Goal: Transaction & Acquisition: Purchase product/service

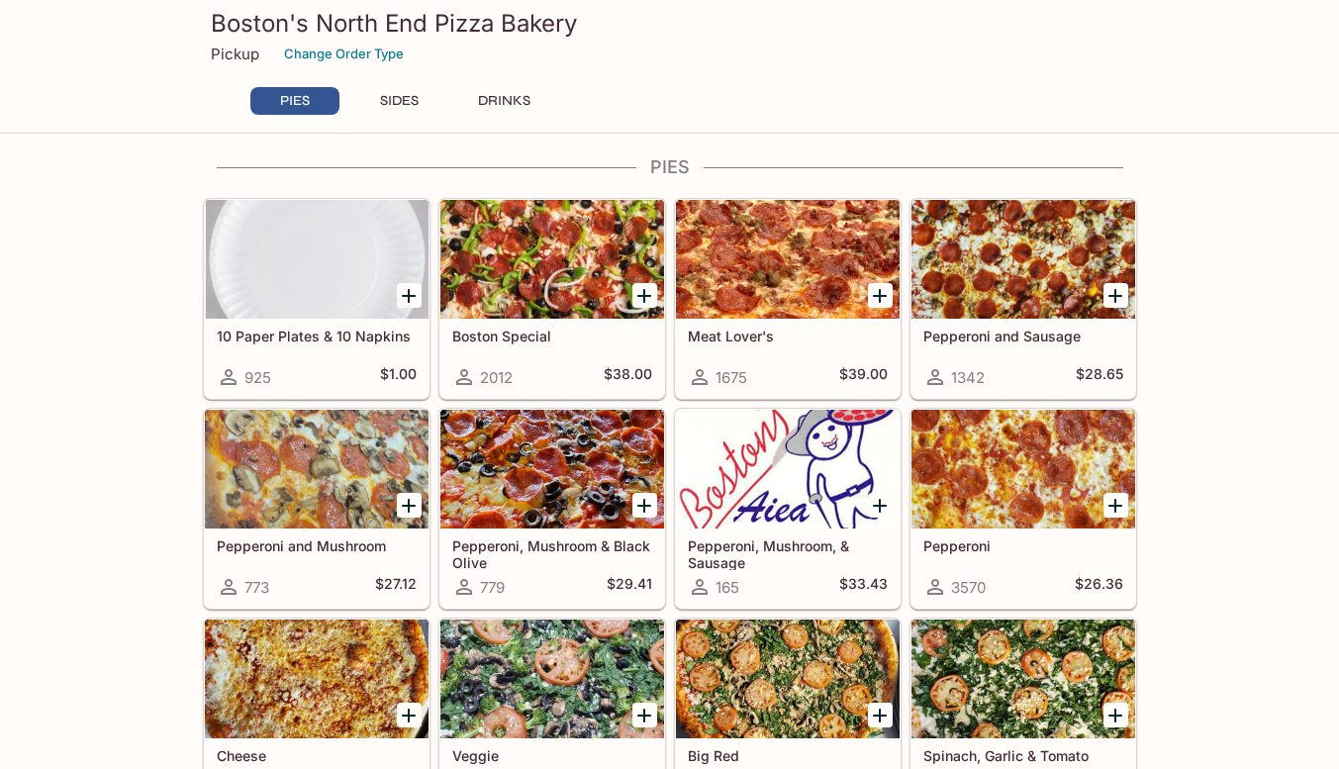
scroll to position [9, 0]
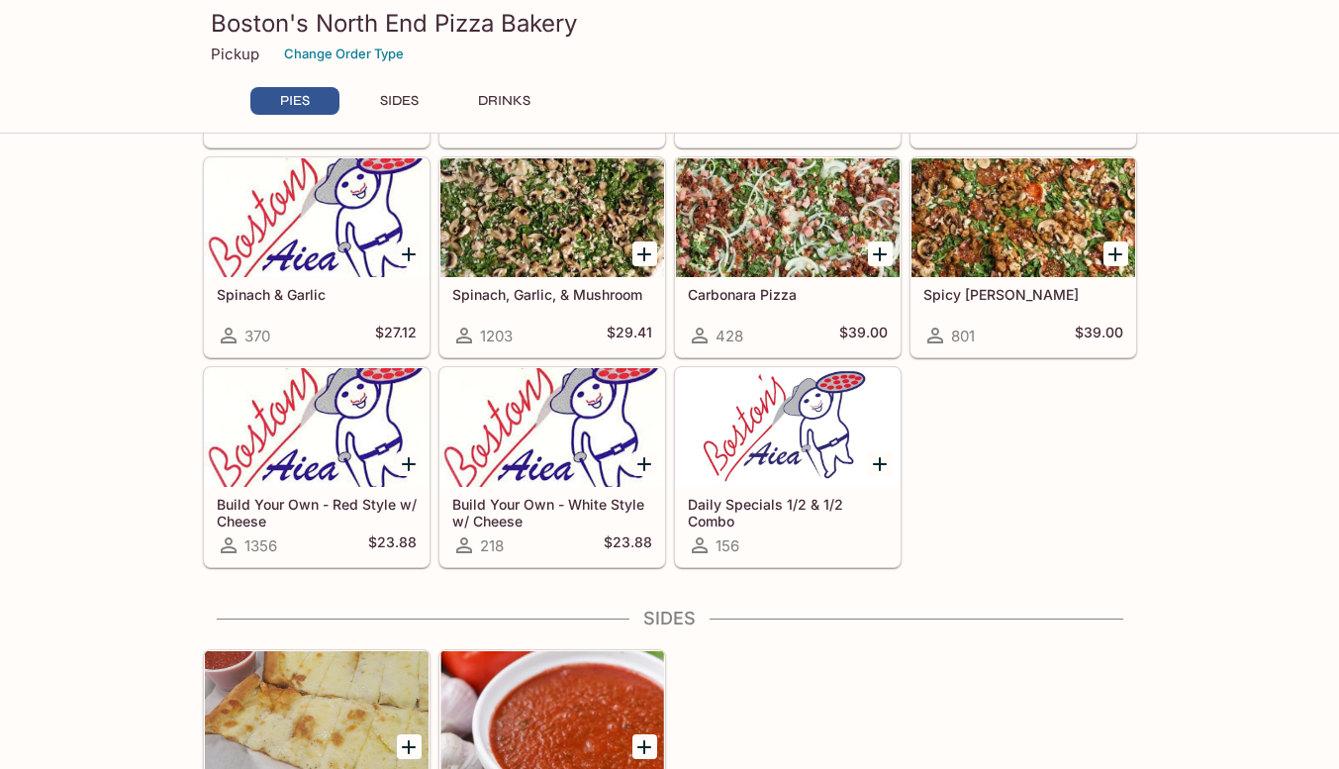
scroll to position [0, 0]
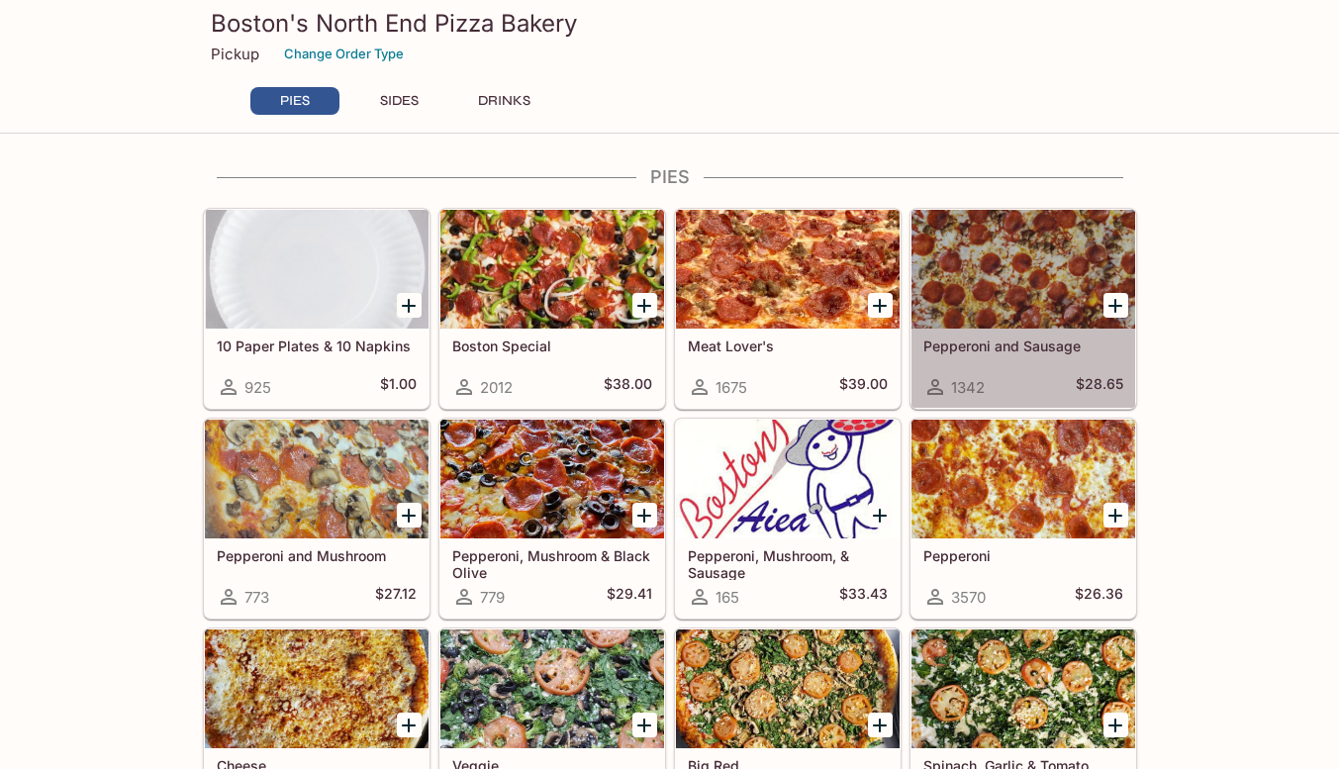
click at [990, 275] on div at bounding box center [1023, 269] width 224 height 119
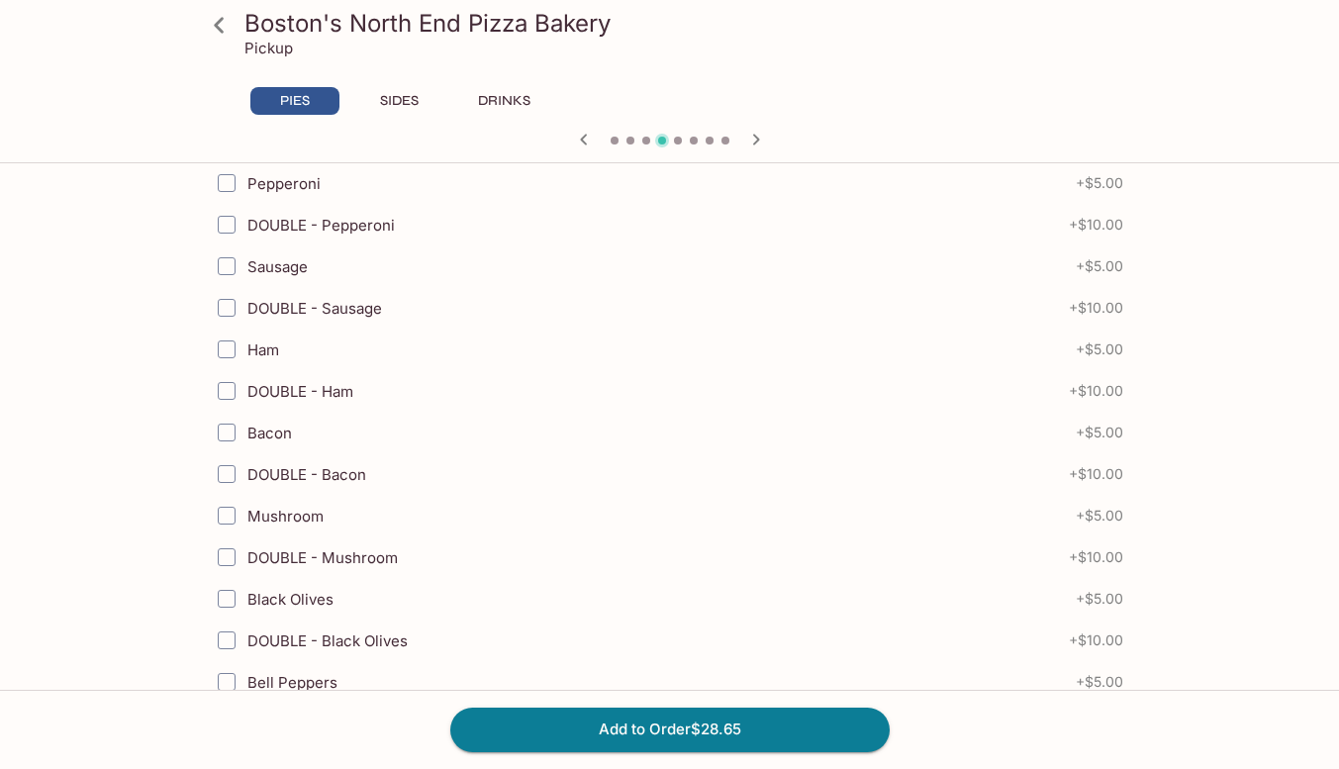
scroll to position [646, 0]
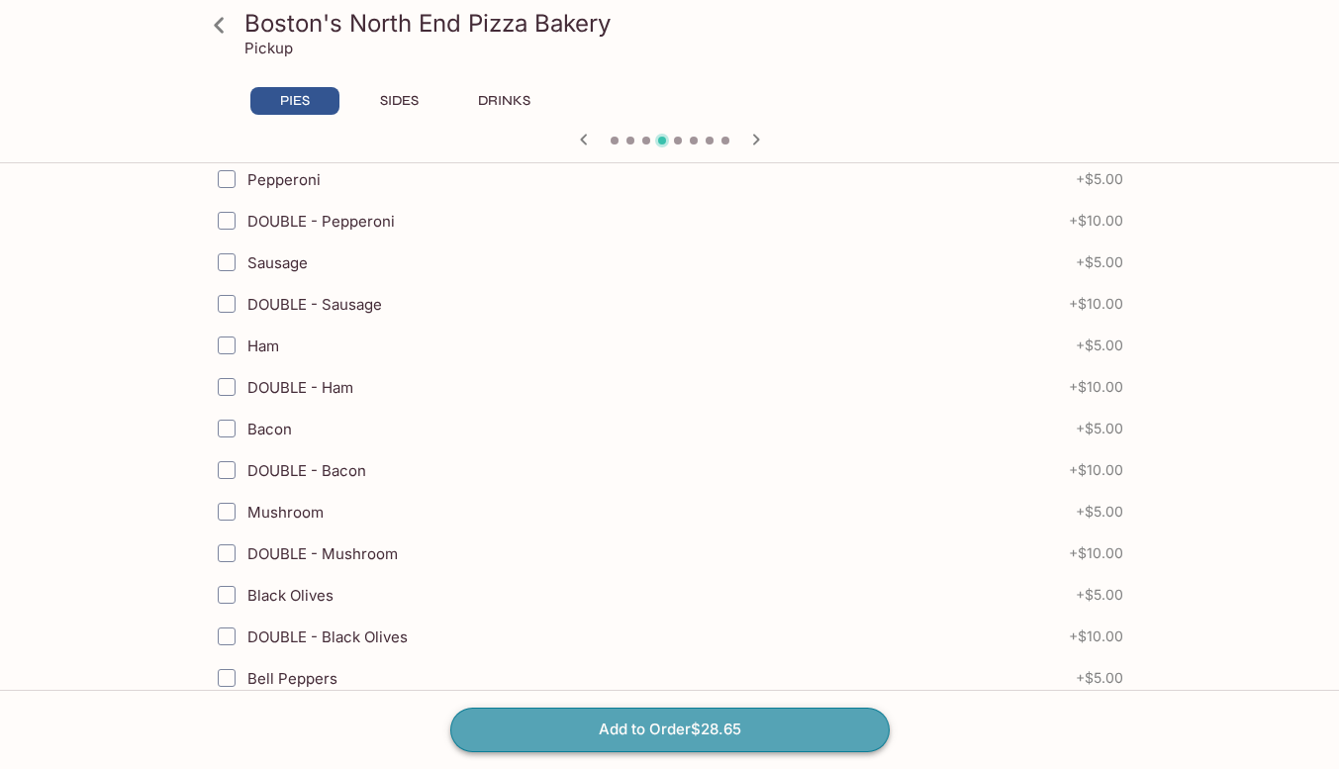
click at [640, 726] on button "Add to Order $28.65" at bounding box center [669, 729] width 439 height 44
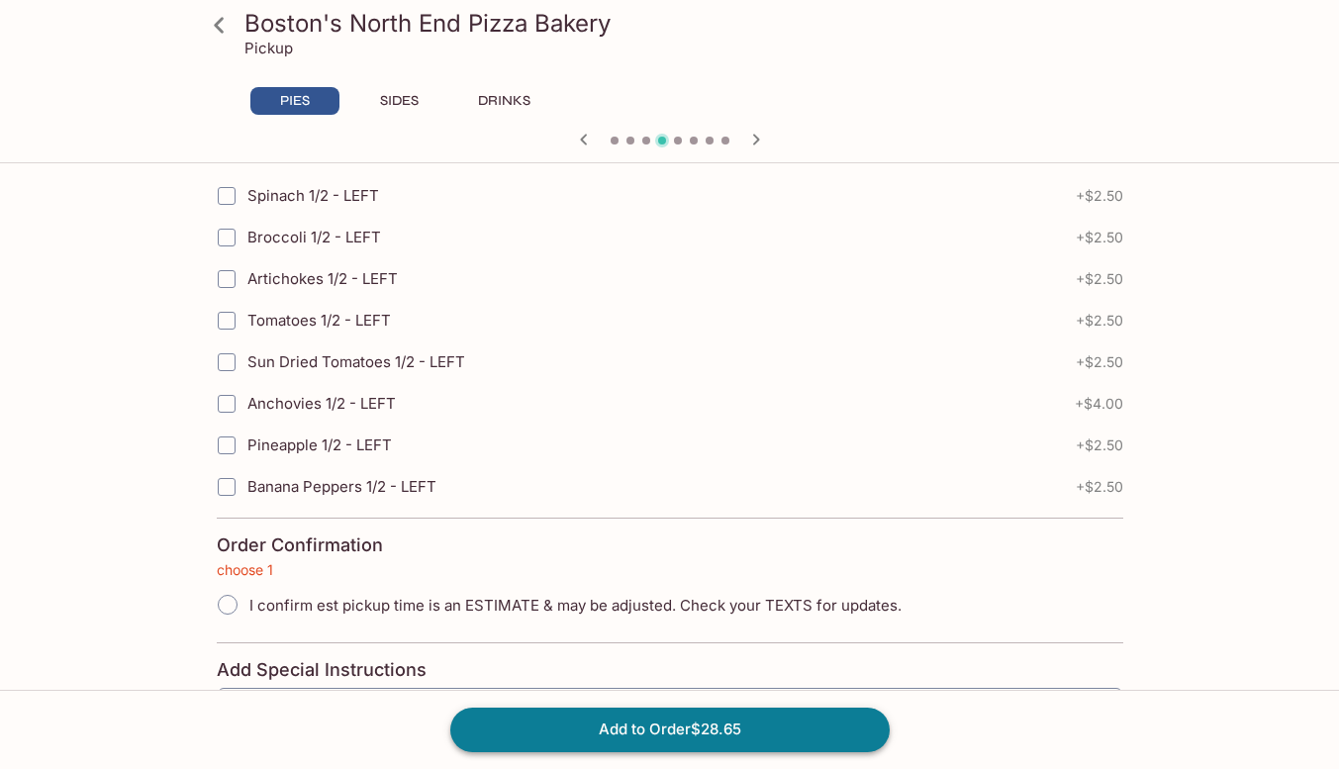
scroll to position [4484, 0]
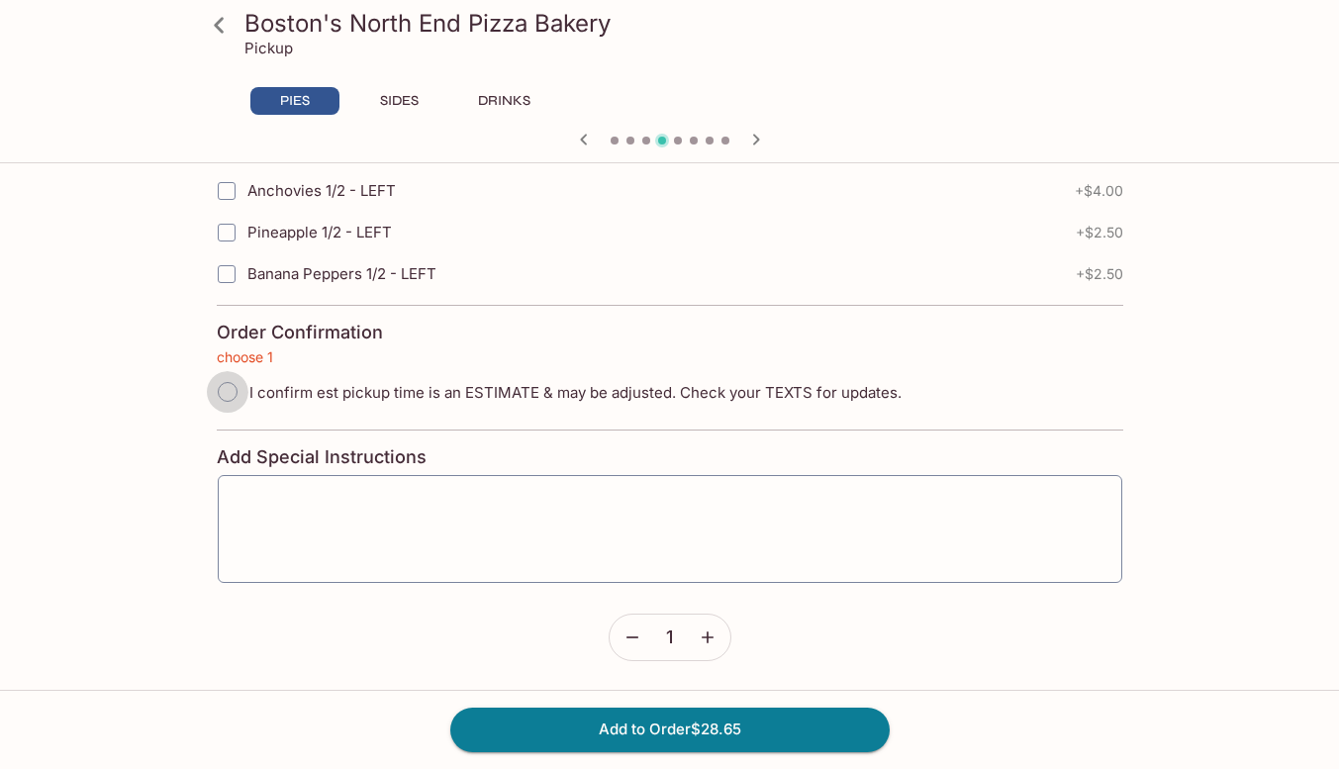
click at [225, 382] on input "I confirm est pickup time is an ESTIMATE & may be adjusted. Check your TEXTS fo…" at bounding box center [228, 392] width 42 height 42
radio input "true"
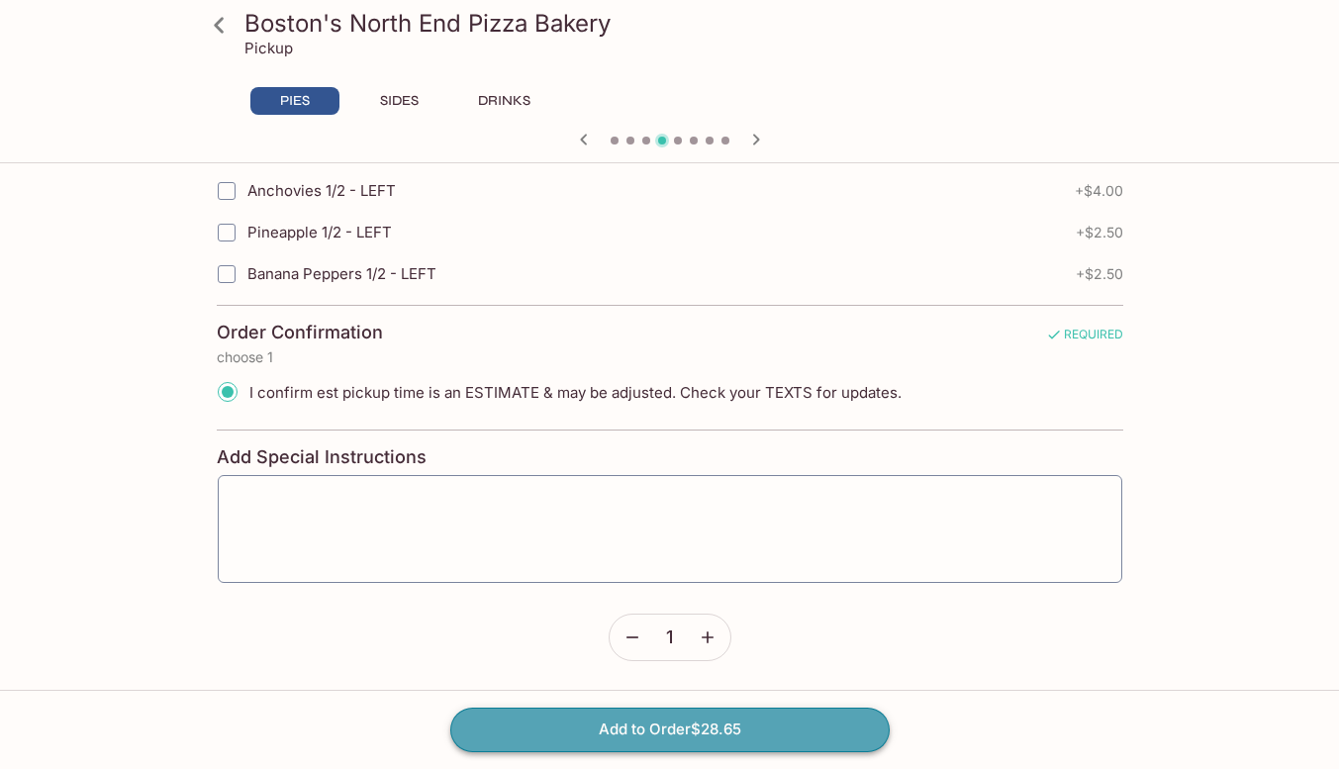
click at [781, 722] on button "Add to Order $28.65" at bounding box center [669, 729] width 439 height 44
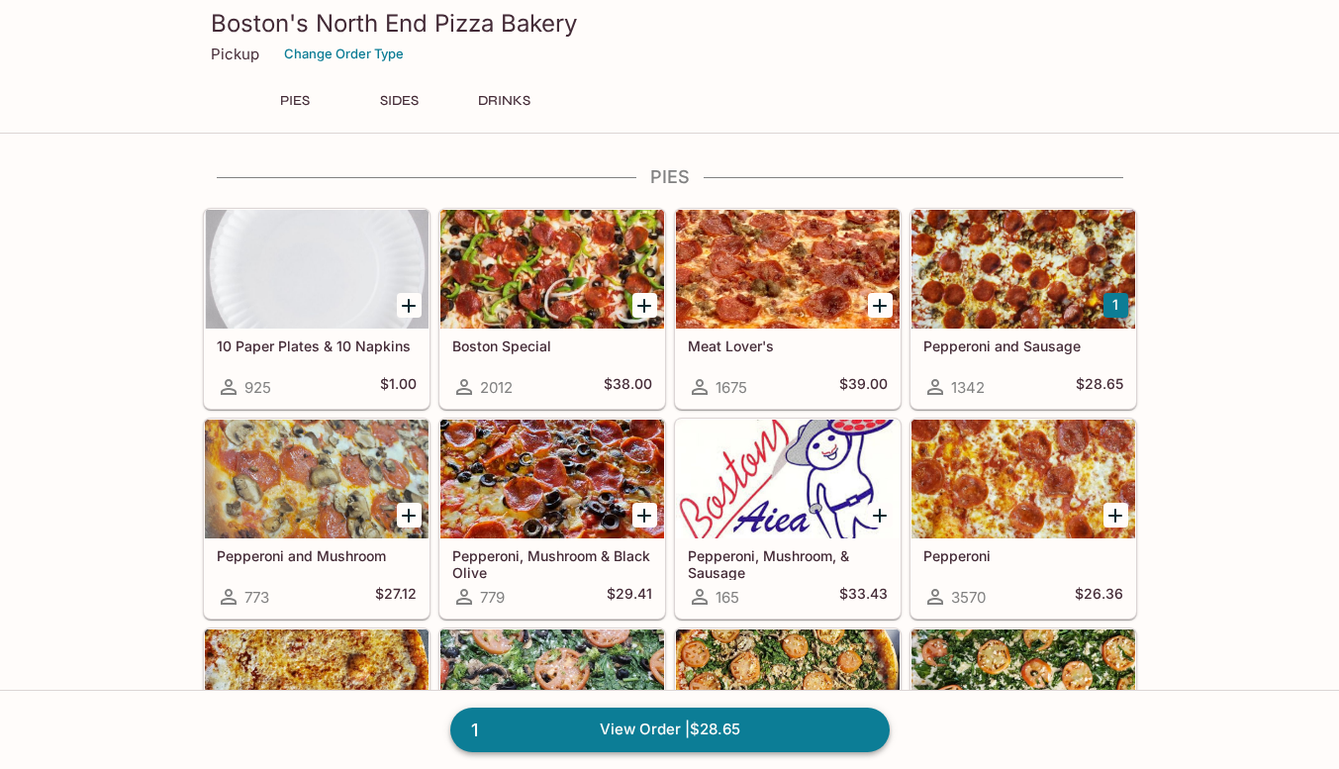
click at [781, 722] on link "1 View Order | $28.65" at bounding box center [669, 729] width 439 height 44
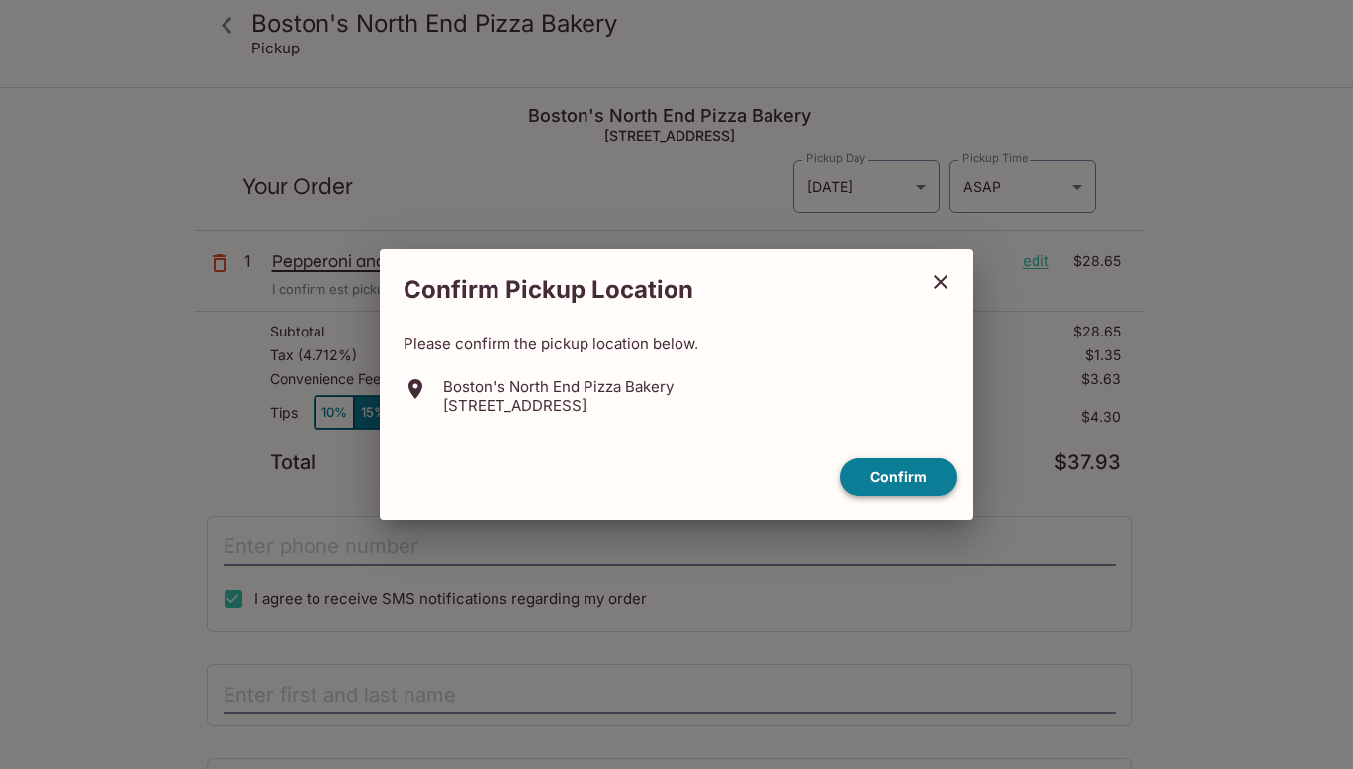
click at [892, 484] on button "Confirm" at bounding box center [899, 477] width 118 height 39
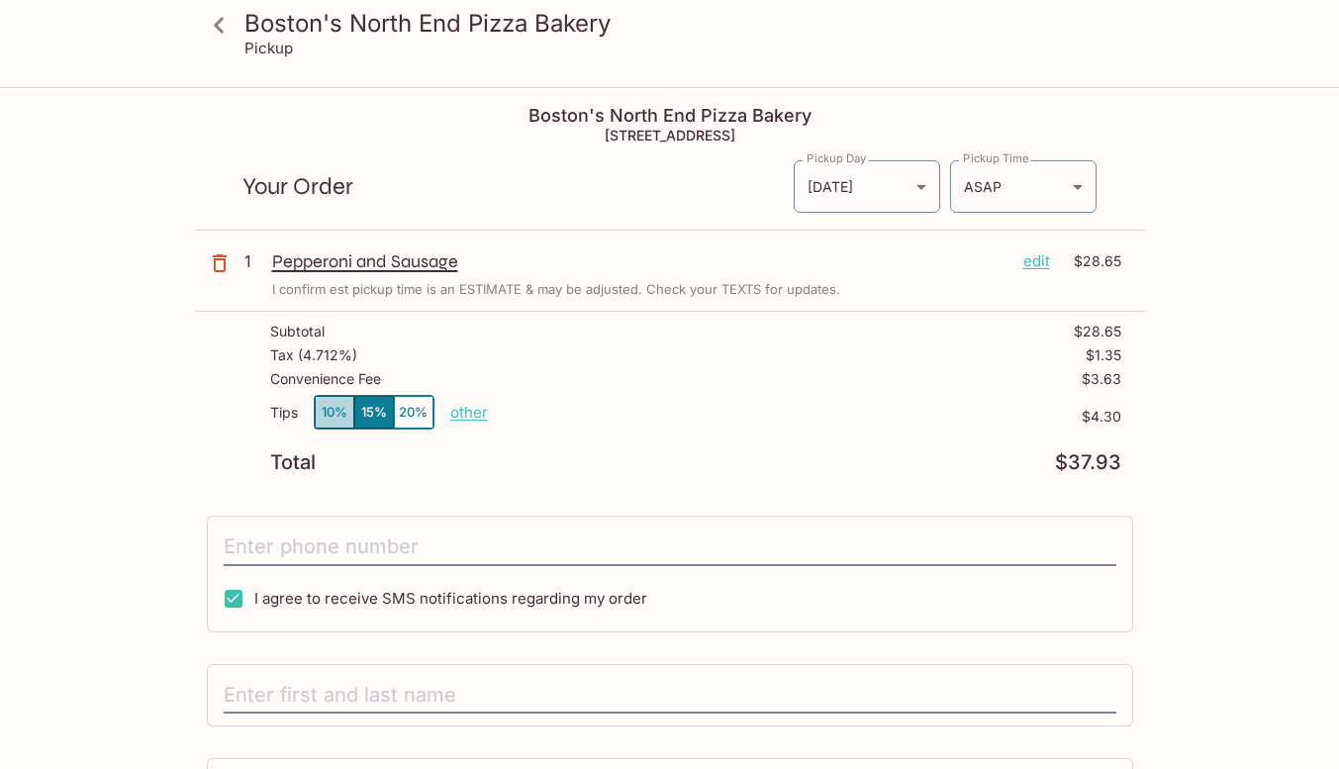
click at [332, 415] on button "10%" at bounding box center [335, 412] width 40 height 33
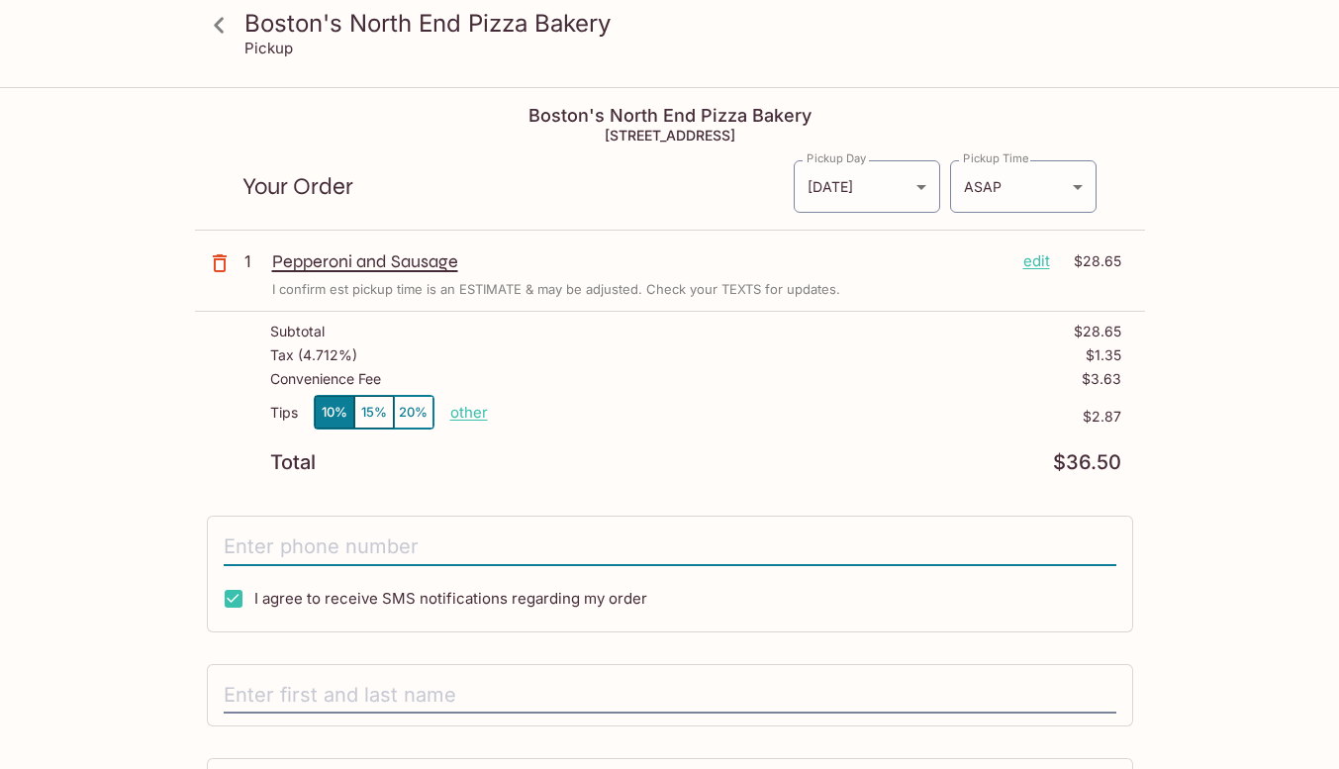
click at [349, 546] on input "tel" at bounding box center [670, 547] width 892 height 38
type input "[PHONE_NUMBER]"
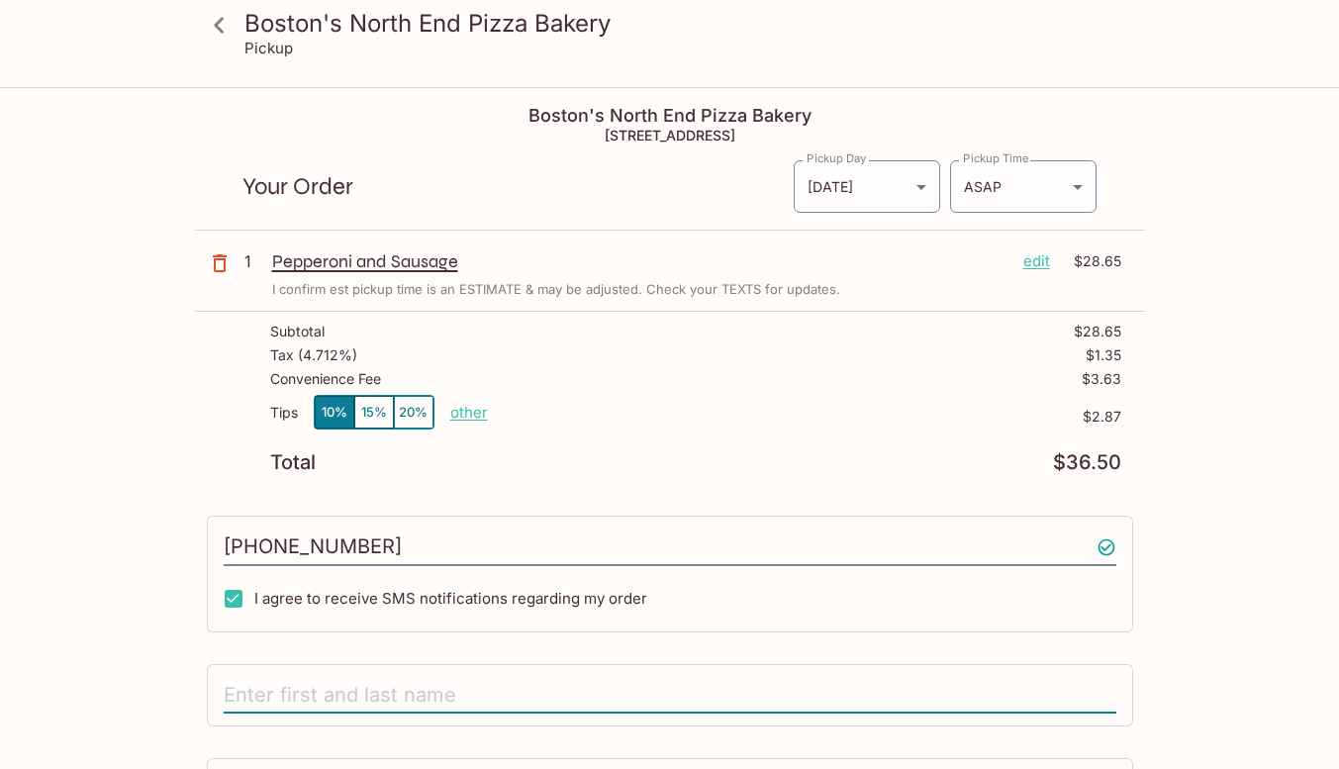
click at [349, 684] on input "text" at bounding box center [670, 696] width 892 height 38
type input "k"
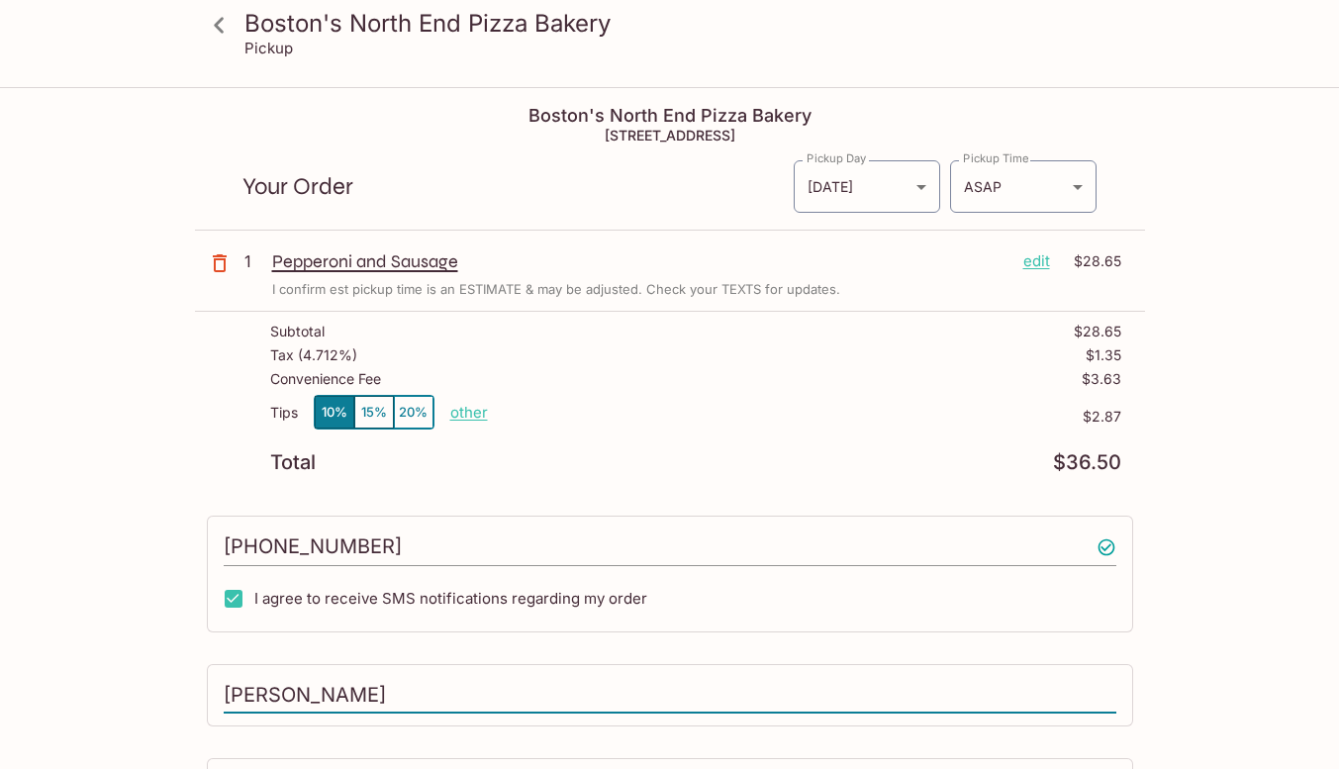
type input "[PERSON_NAME]"
click at [773, 362] on div "Tax ( 4.712% ) $1.35" at bounding box center [695, 359] width 851 height 24
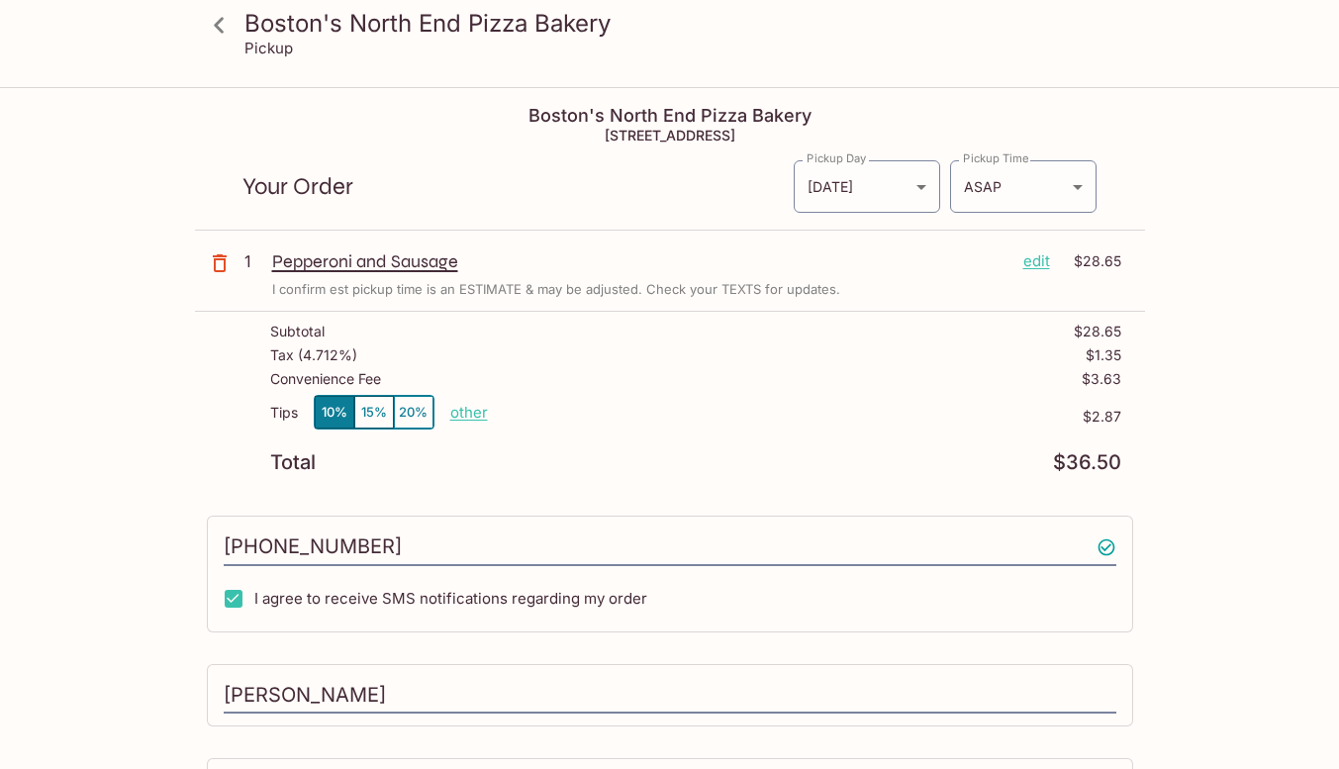
scroll to position [173, 0]
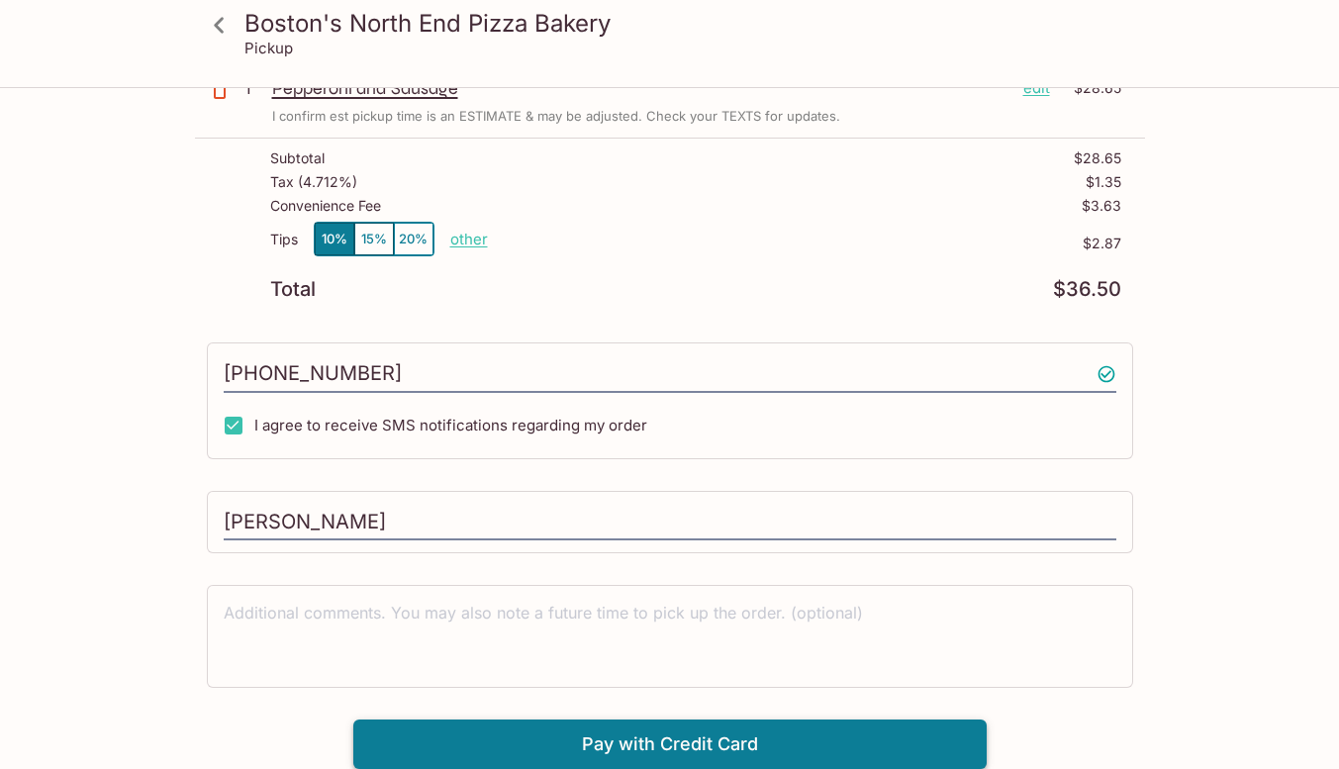
click at [643, 749] on button "Pay with Credit Card" at bounding box center [669, 743] width 633 height 49
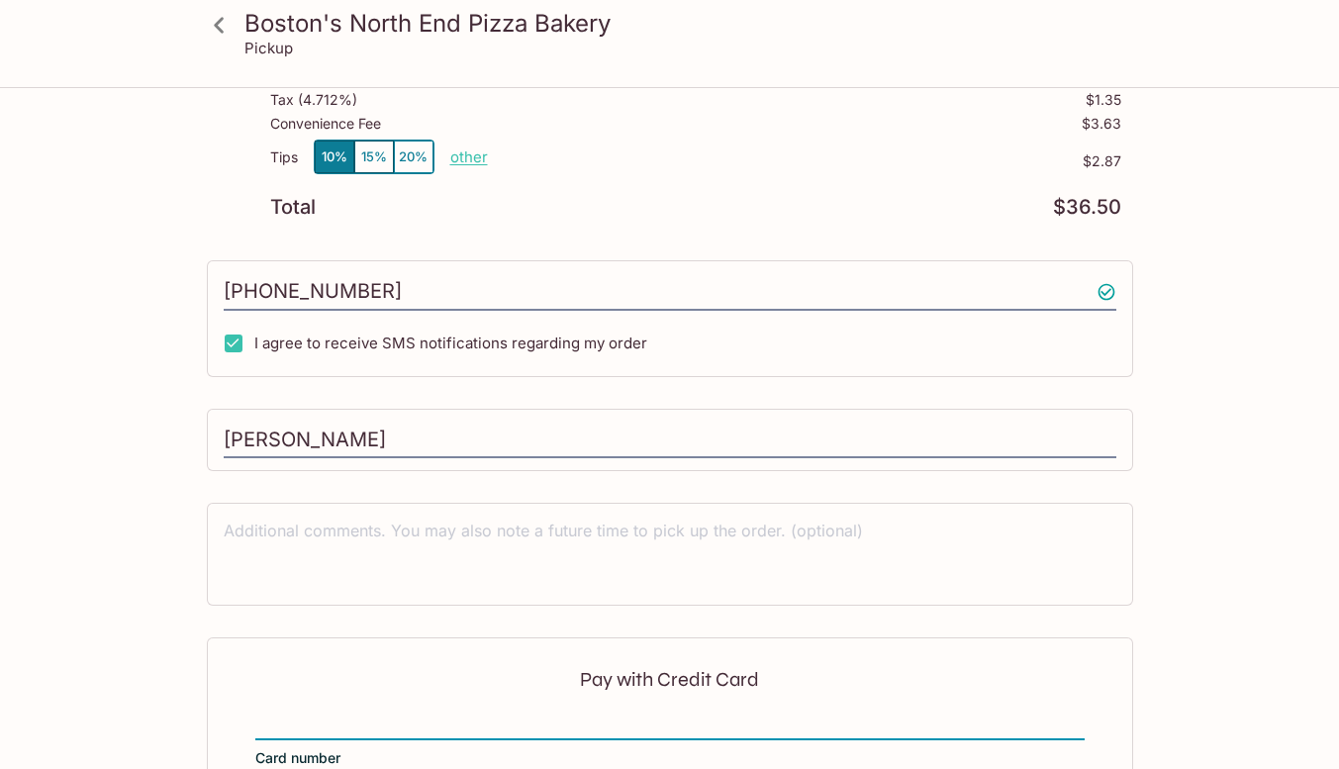
scroll to position [470, 0]
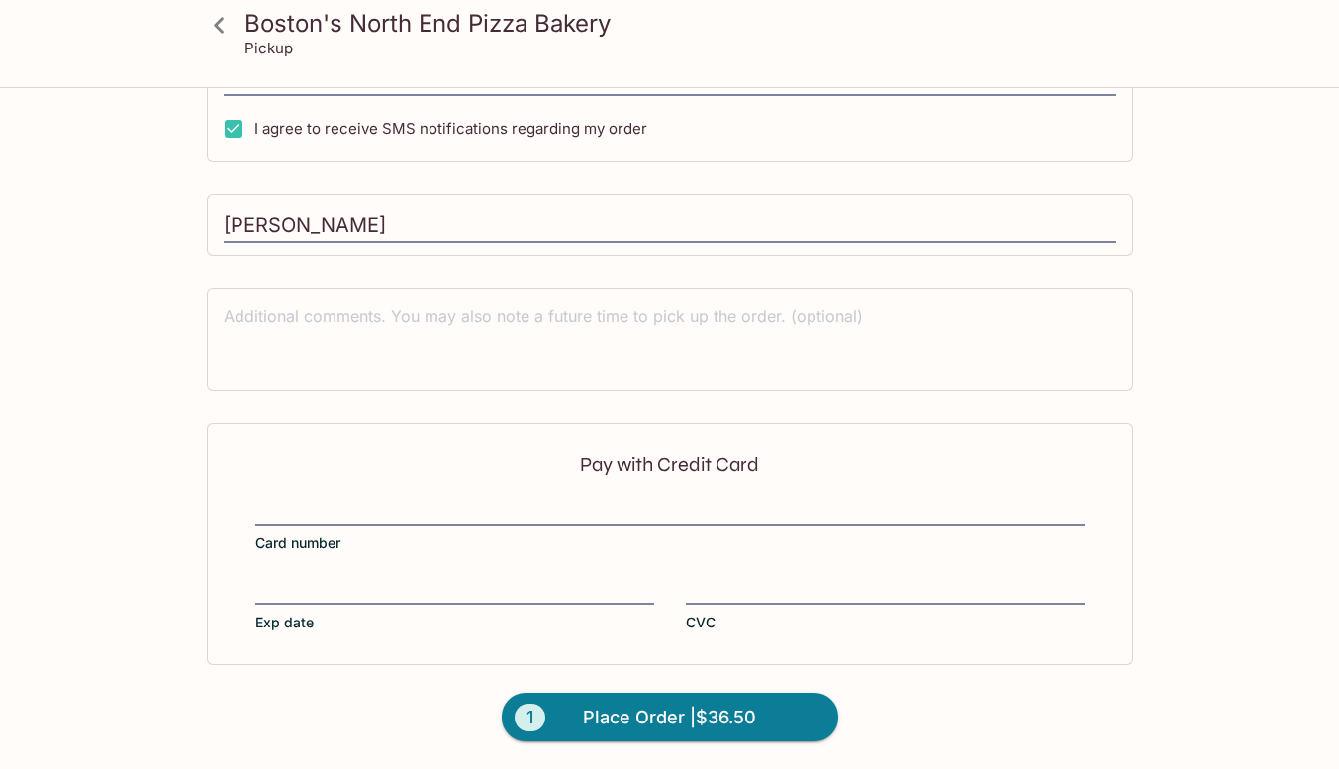
click at [736, 601] on div at bounding box center [885, 591] width 399 height 28
click at [736, 579] on input "CVC" at bounding box center [885, 578] width 399 height 1
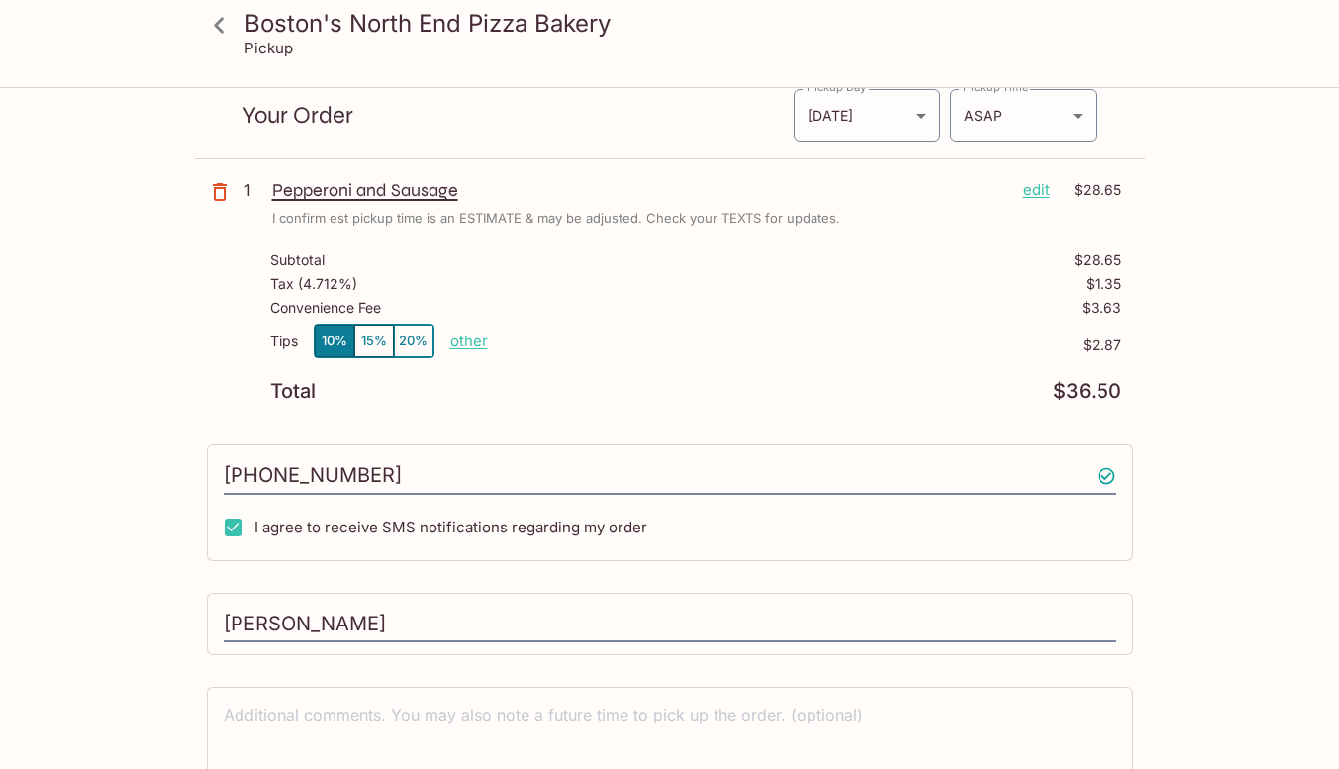
scroll to position [0, 0]
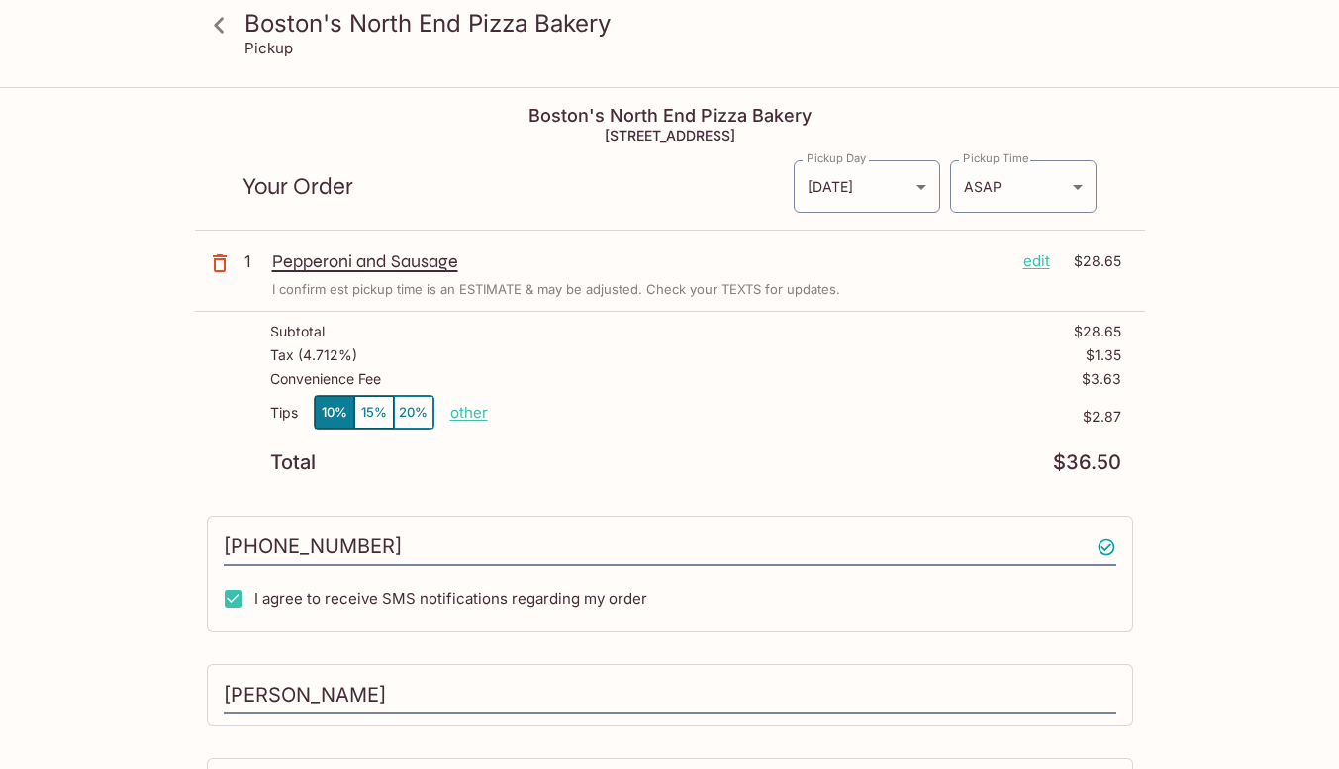
click at [1199, 406] on div "Boston's North End Pizza Bakery Pickup Boston's North End Pizza Bakery [STREET_…" at bounding box center [670, 664] width 1266 height 1150
click at [227, 29] on icon at bounding box center [219, 25] width 35 height 35
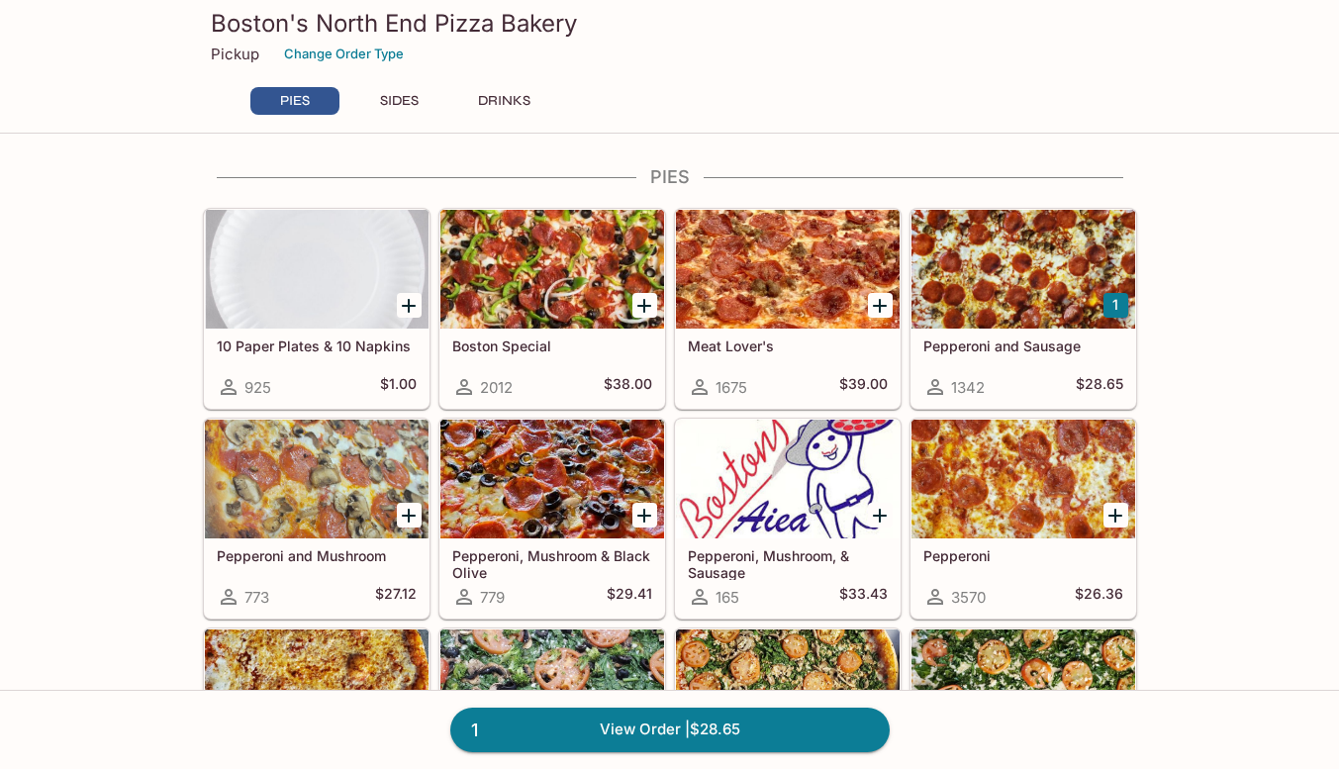
click at [406, 104] on button "SIDES" at bounding box center [399, 101] width 89 height 28
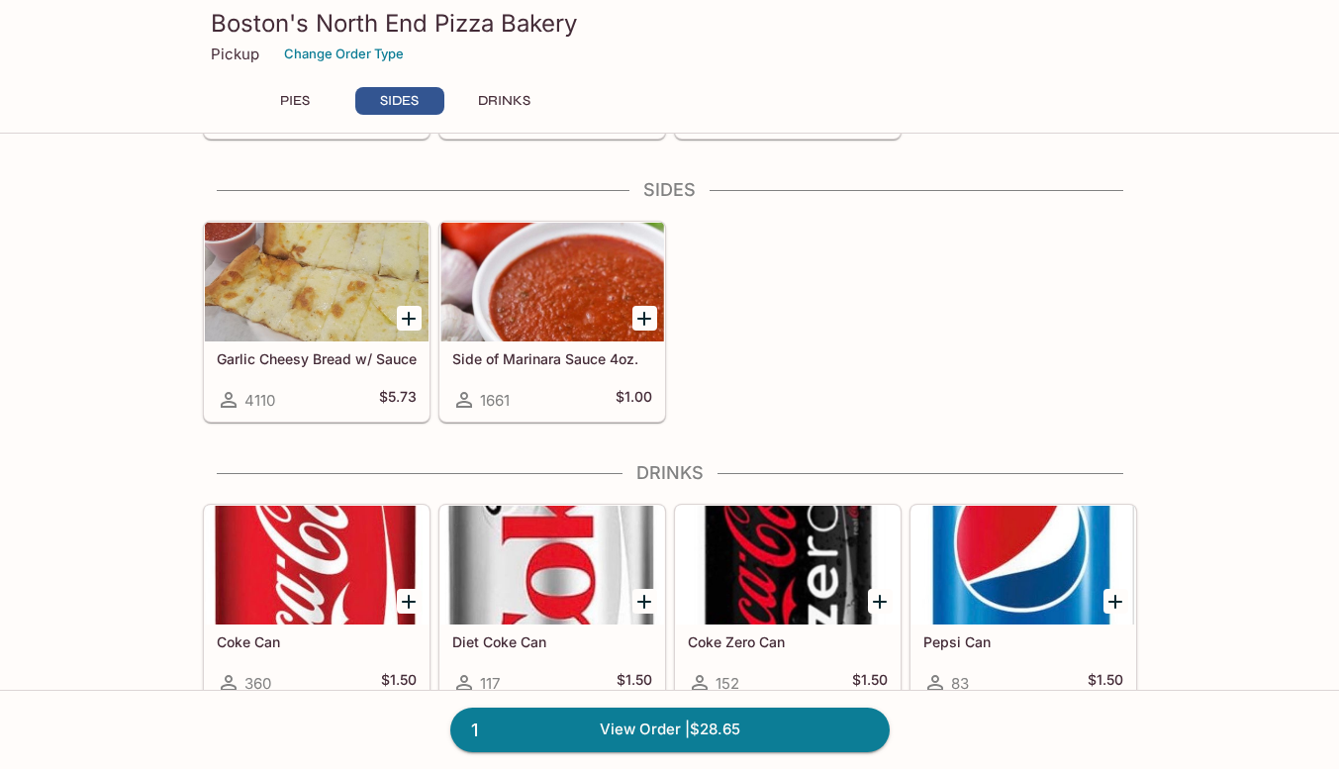
scroll to position [1120, 0]
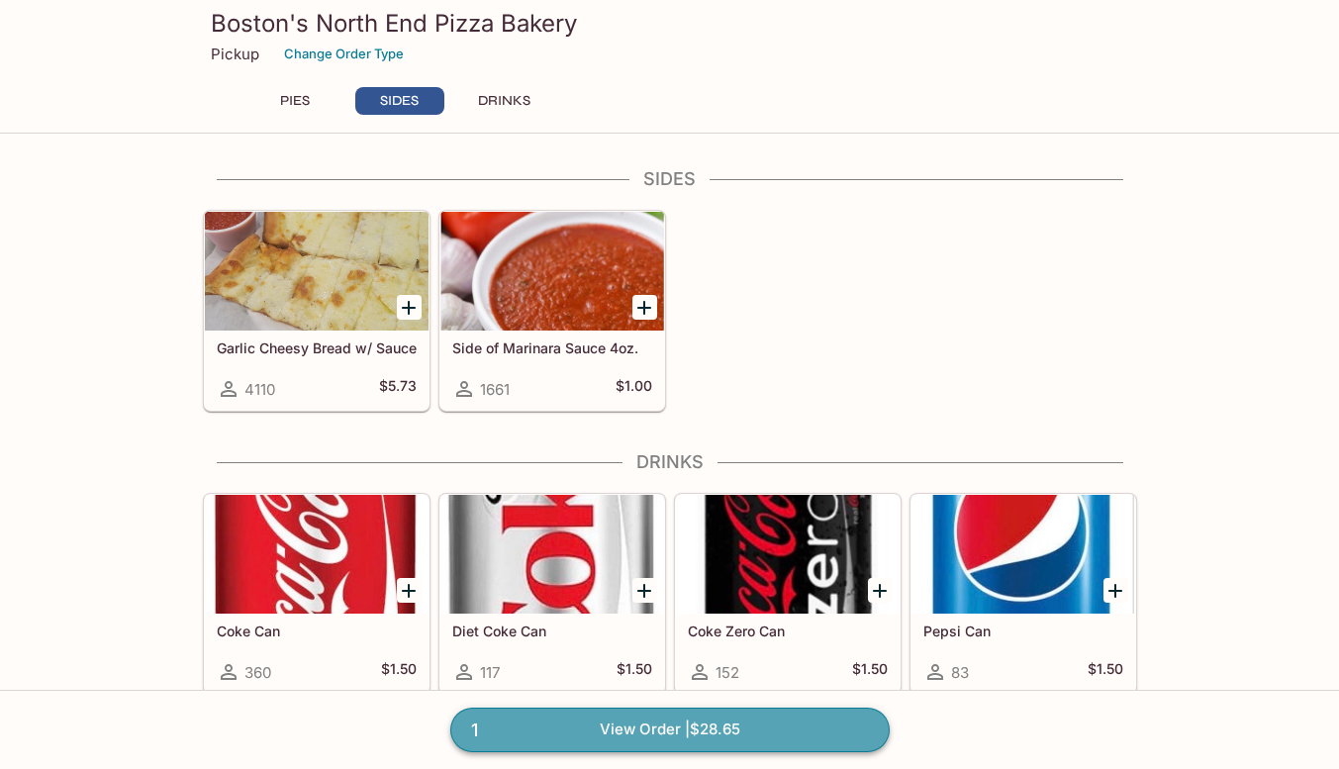
click at [716, 729] on link "1 View Order | $28.65" at bounding box center [669, 729] width 439 height 44
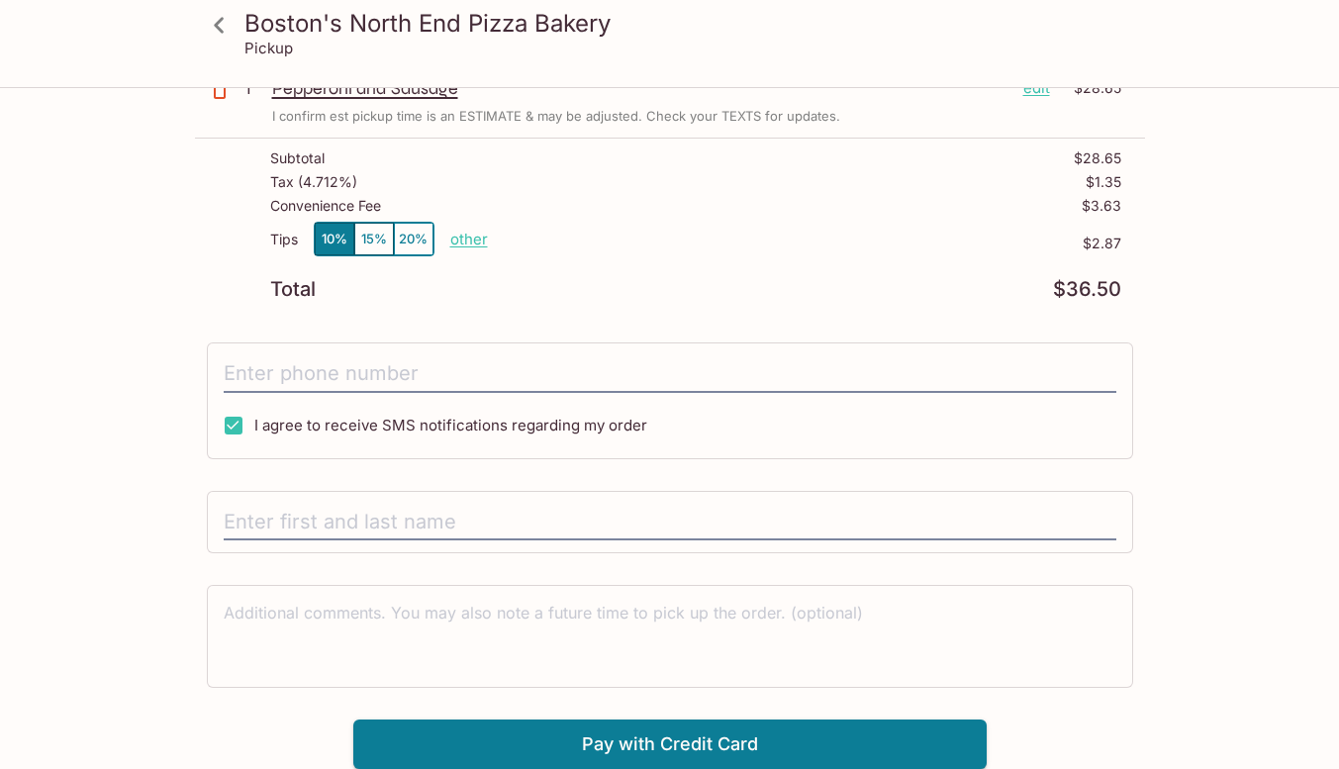
type input "[PHONE_NUMBER]"
type input "[PERSON_NAME]"
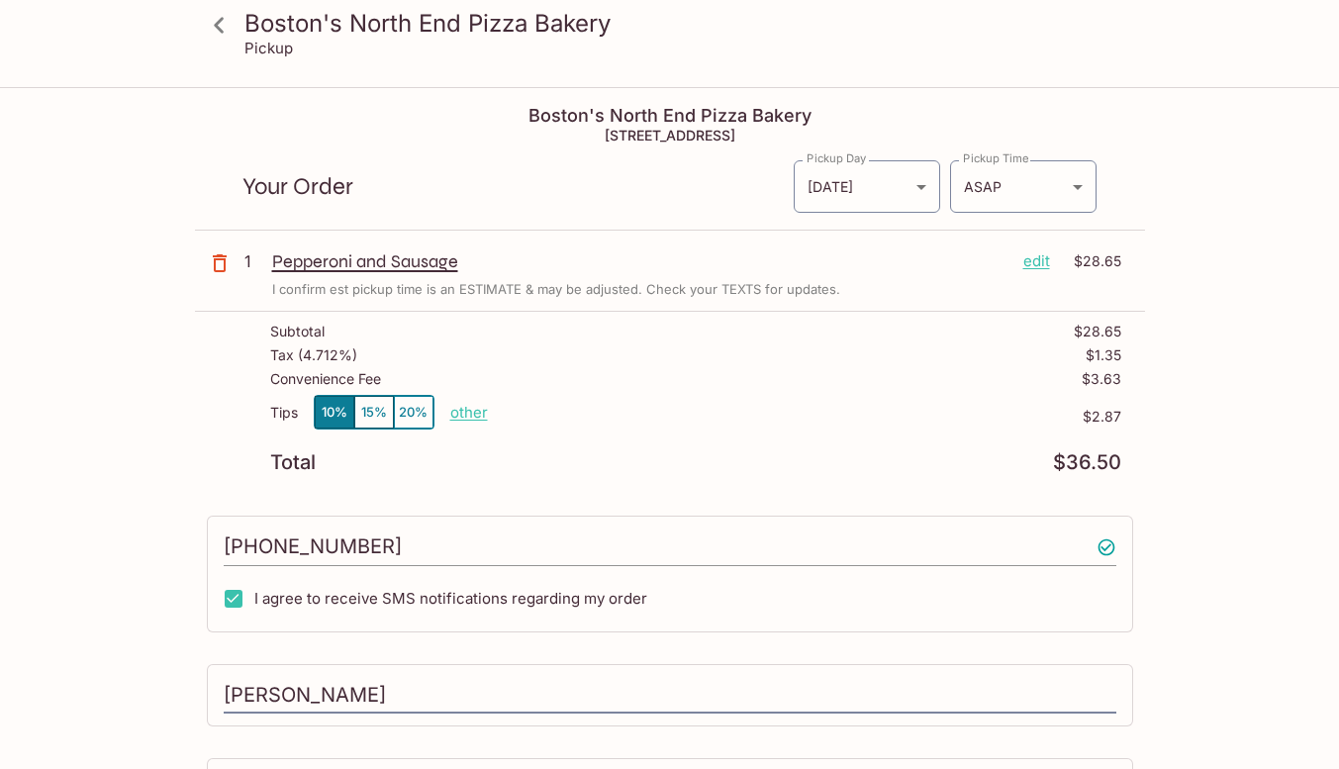
scroll to position [173, 0]
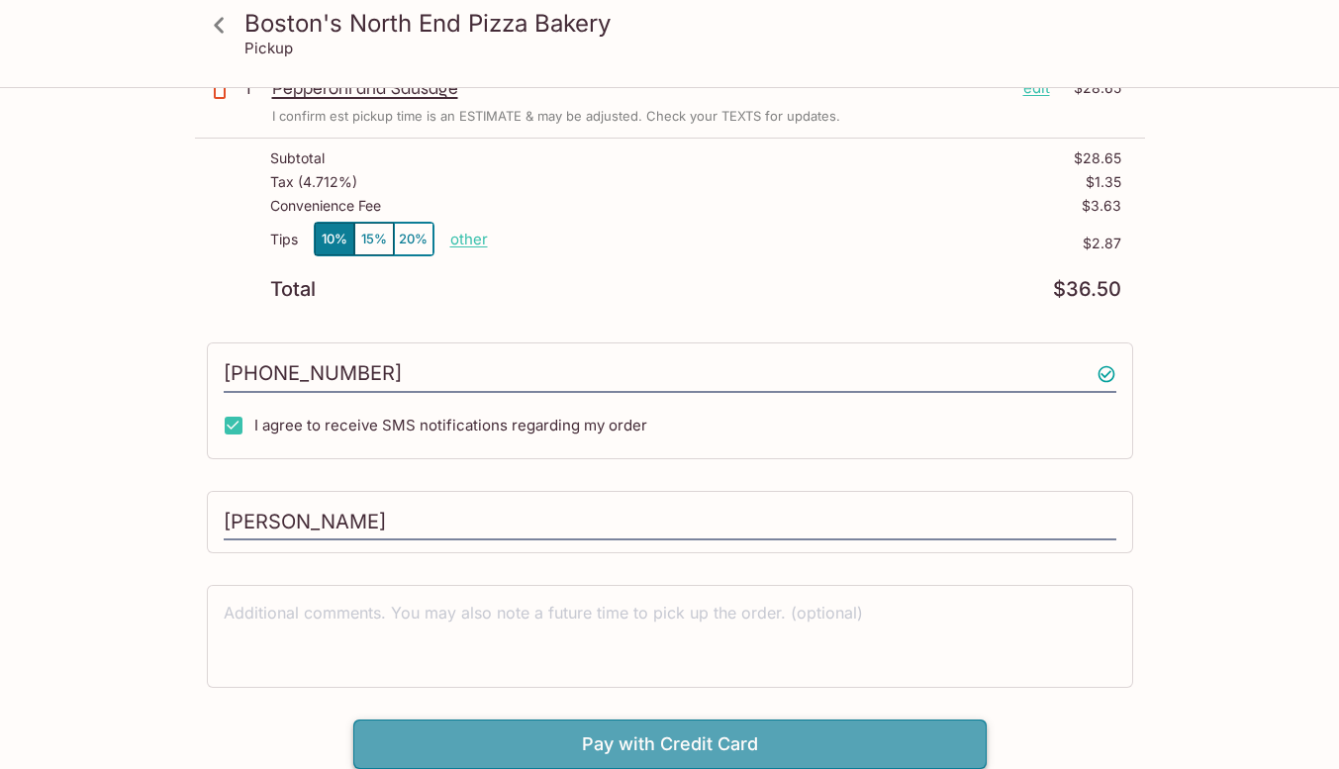
click at [698, 743] on button "Pay with Credit Card" at bounding box center [669, 743] width 633 height 49
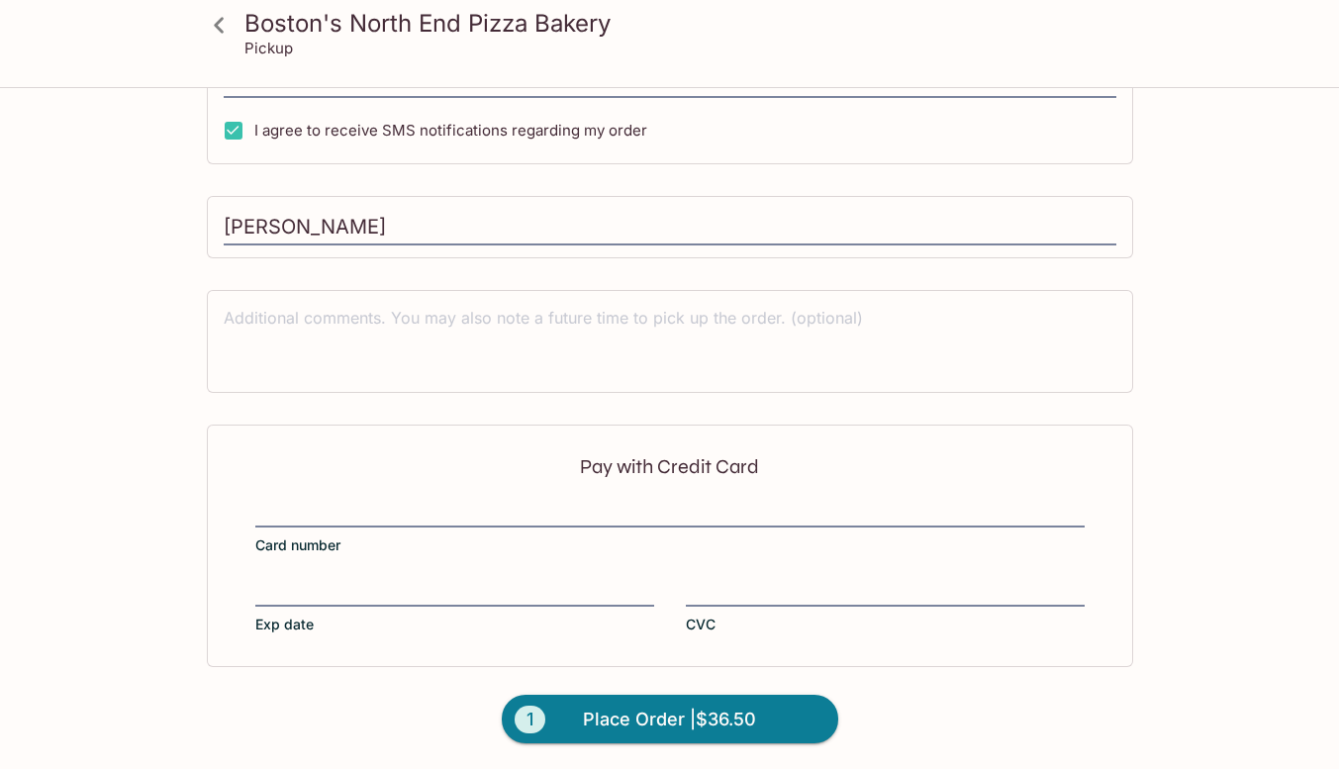
scroll to position [470, 0]
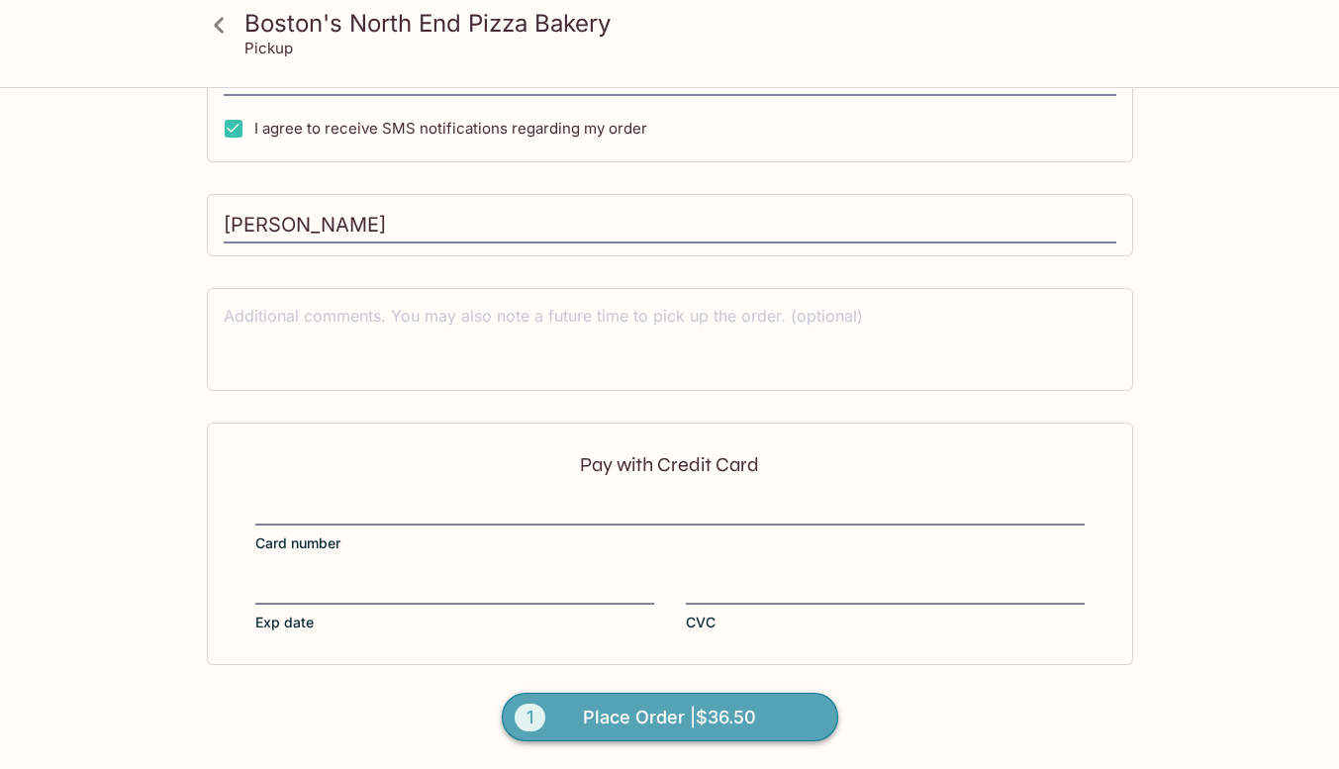
click at [738, 739] on button "1 Place Order | $36.50" at bounding box center [670, 717] width 336 height 49
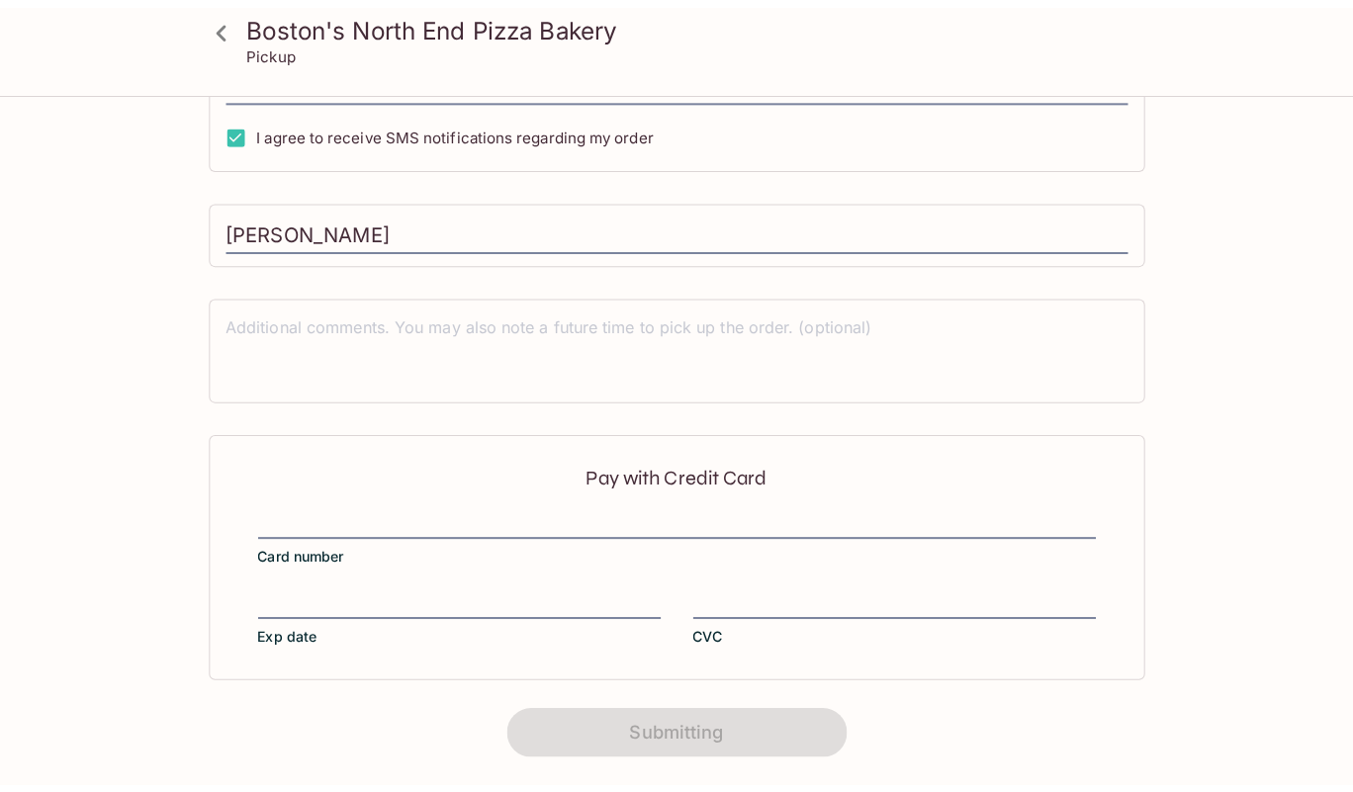
scroll to position [0, 0]
